Goal: Task Accomplishment & Management: Manage account settings

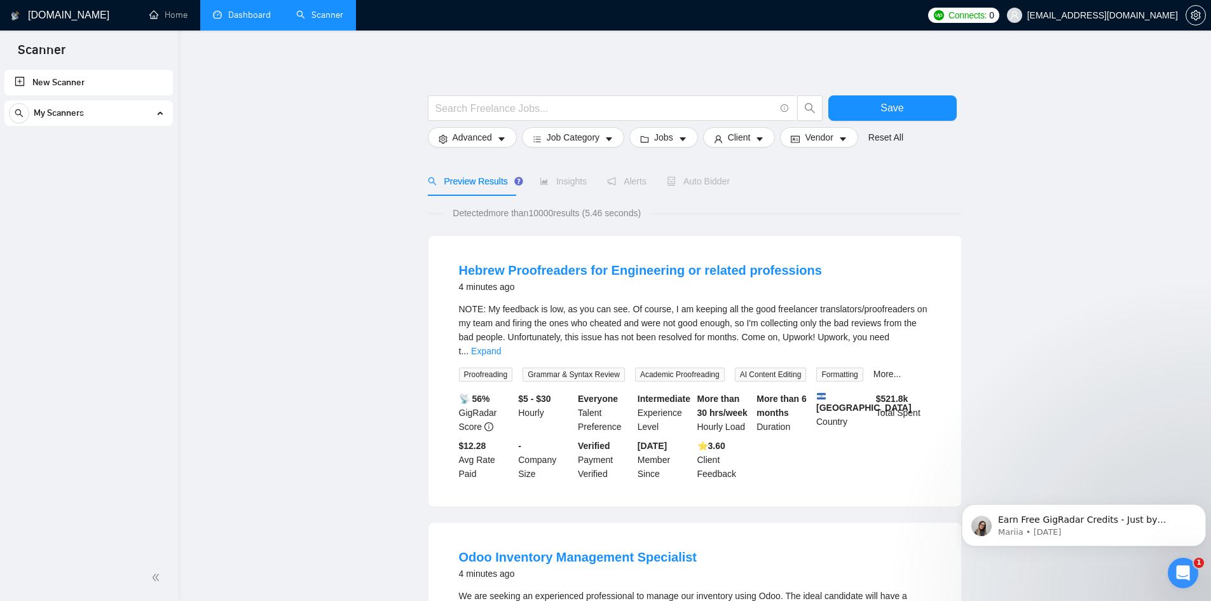
click at [240, 12] on link "Dashboard" at bounding box center [242, 15] width 58 height 11
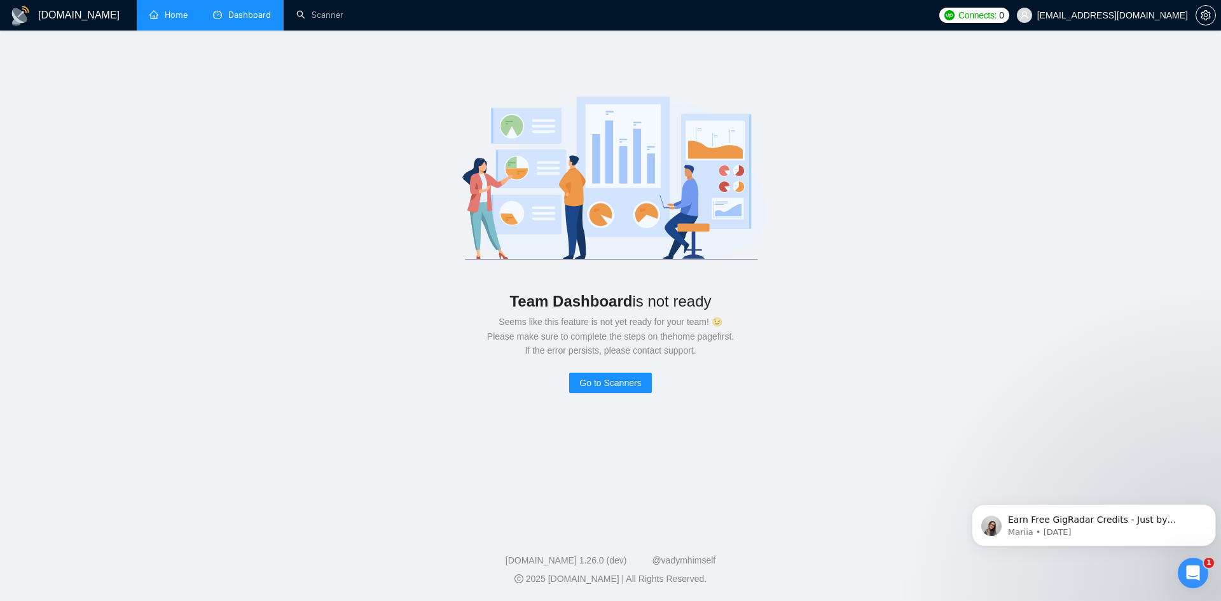
click at [158, 10] on link "Home" at bounding box center [168, 15] width 38 height 11
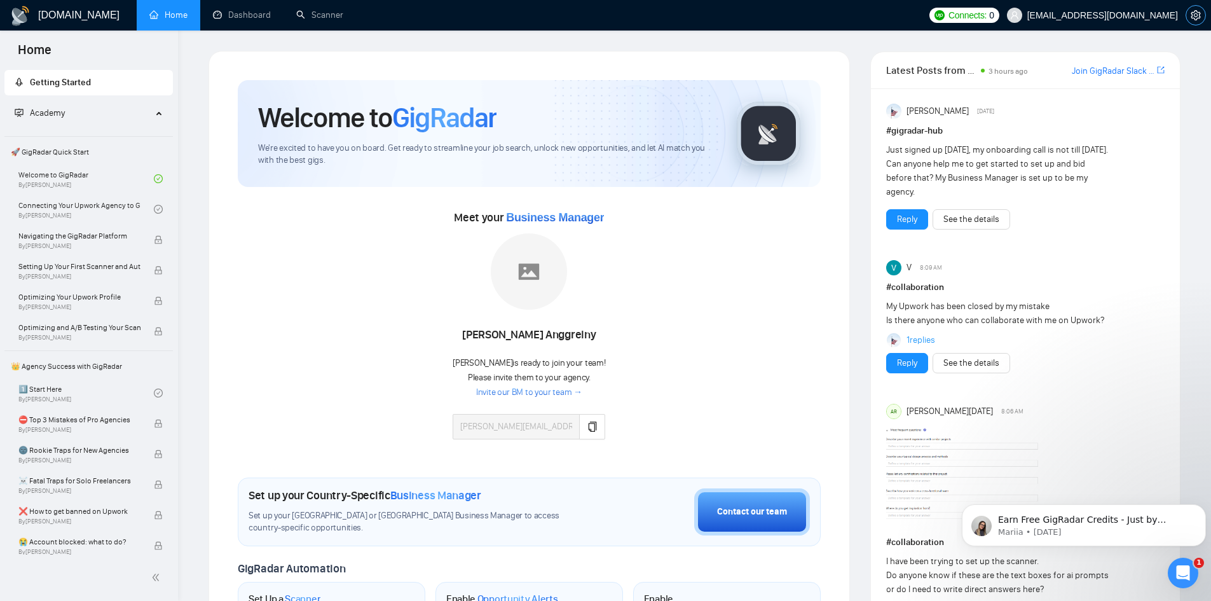
click at [1190, 18] on span "setting" at bounding box center [1195, 15] width 19 height 10
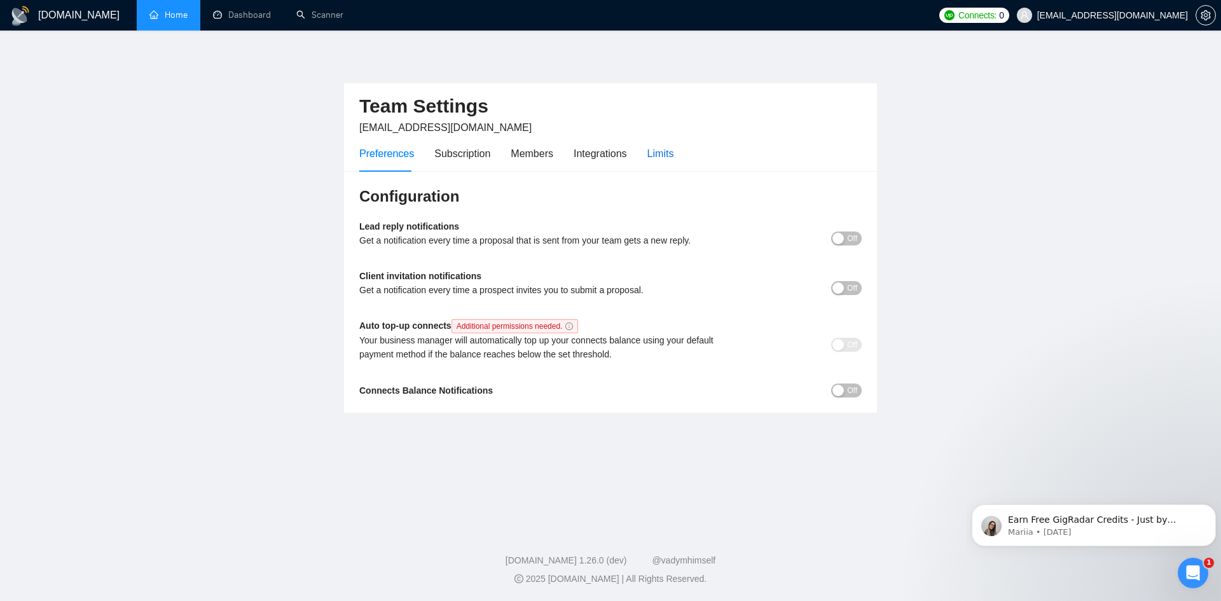
click at [670, 155] on div "Limits" at bounding box center [660, 154] width 27 height 16
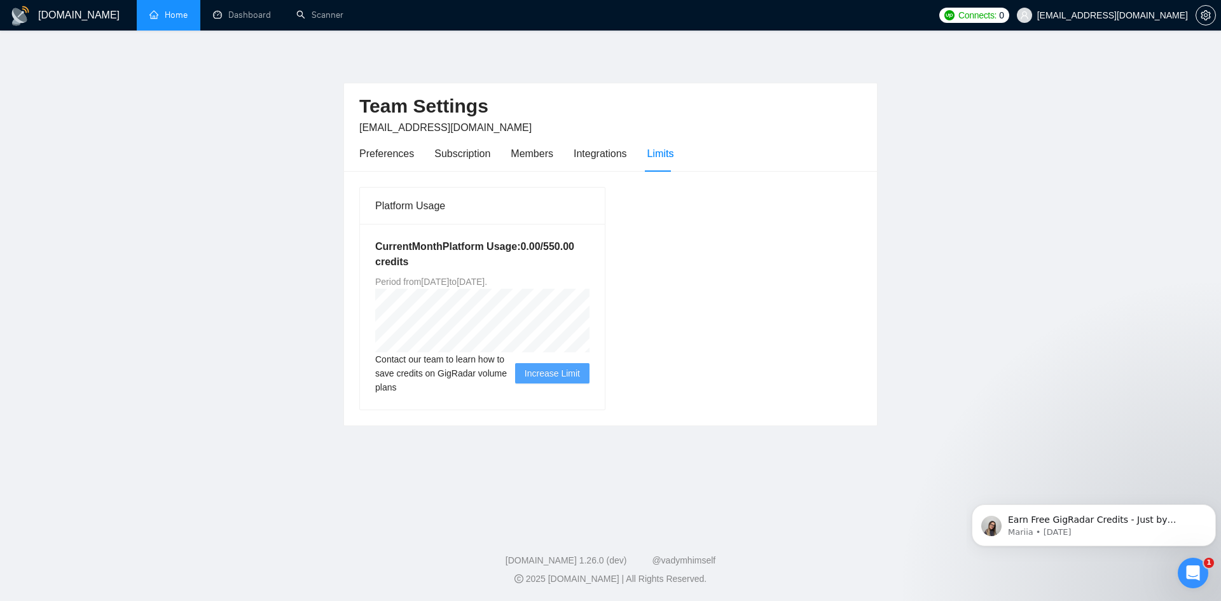
click at [707, 345] on div "Platform Usage Current Month Platform Usage: 0.00 / 550.00 credits Period from …" at bounding box center [610, 298] width 512 height 224
click at [369, 155] on div "Preferences" at bounding box center [386, 154] width 55 height 16
